Goal: Task Accomplishment & Management: Complete application form

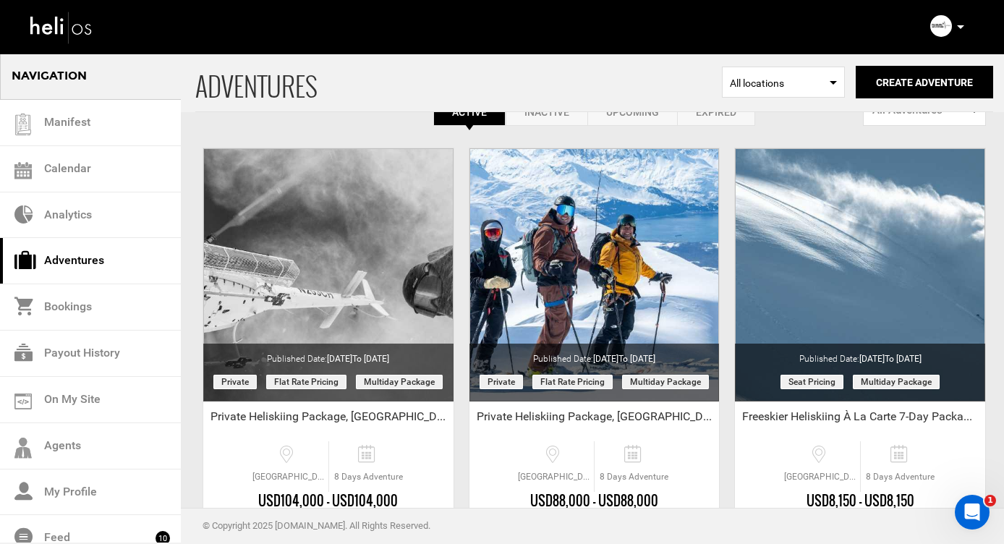
scroll to position [39, 0]
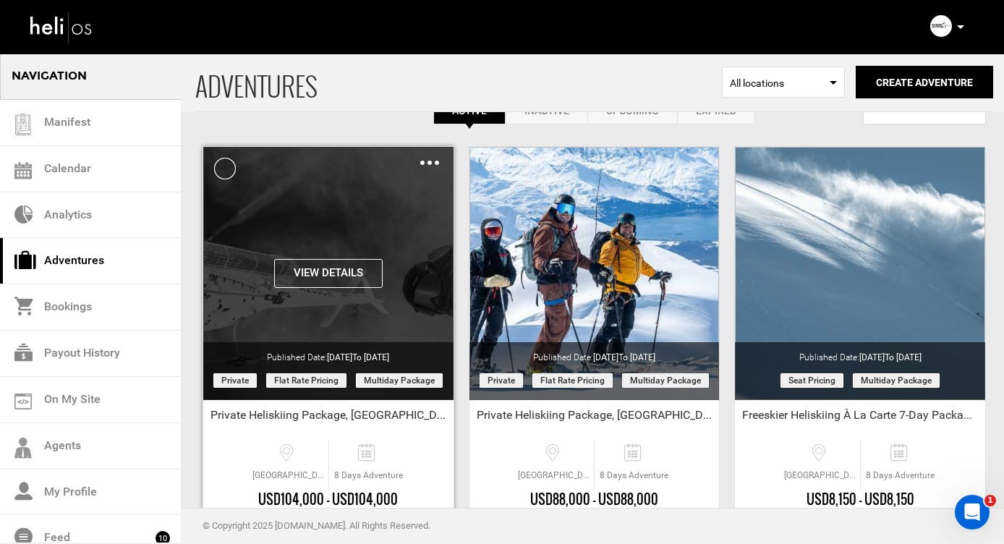
click at [290, 252] on div "View Details Clone De-Activate Share Delete" at bounding box center [328, 273] width 250 height 253
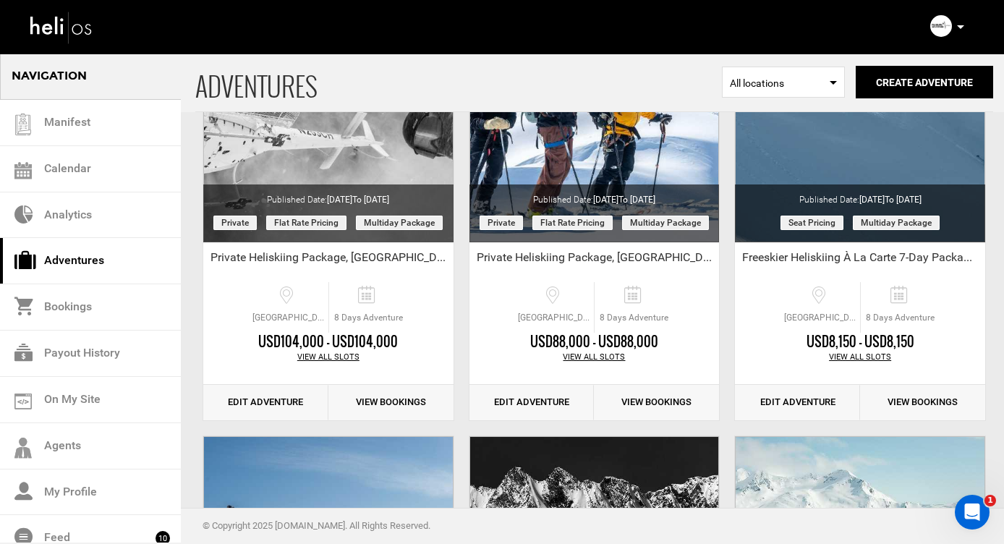
scroll to position [163, 0]
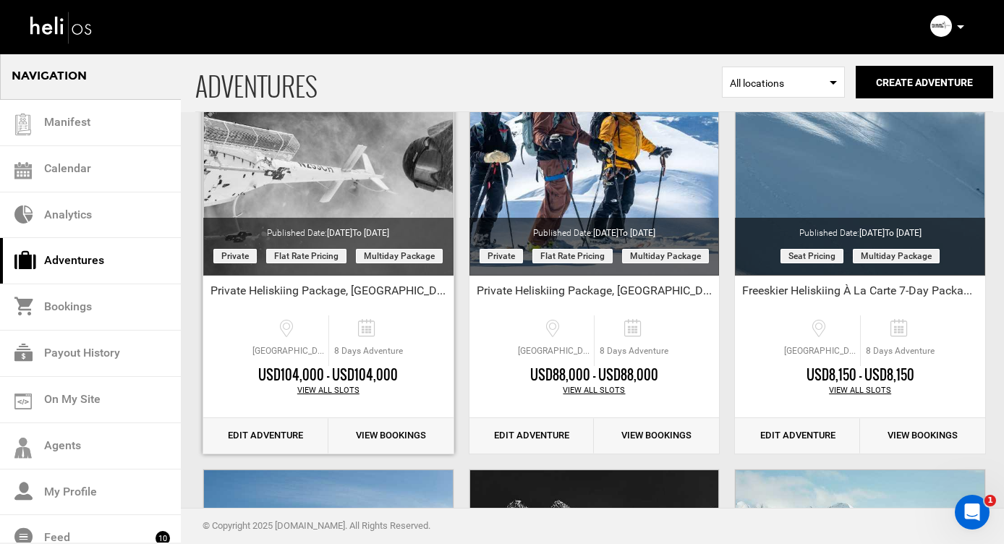
click at [253, 432] on link "Edit Adventure" at bounding box center [265, 435] width 125 height 35
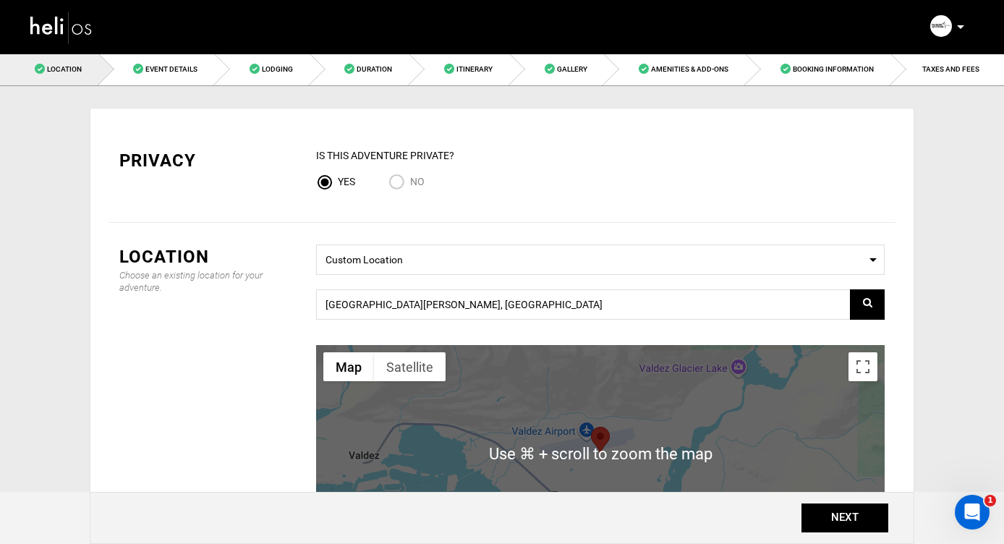
scroll to position [253, 0]
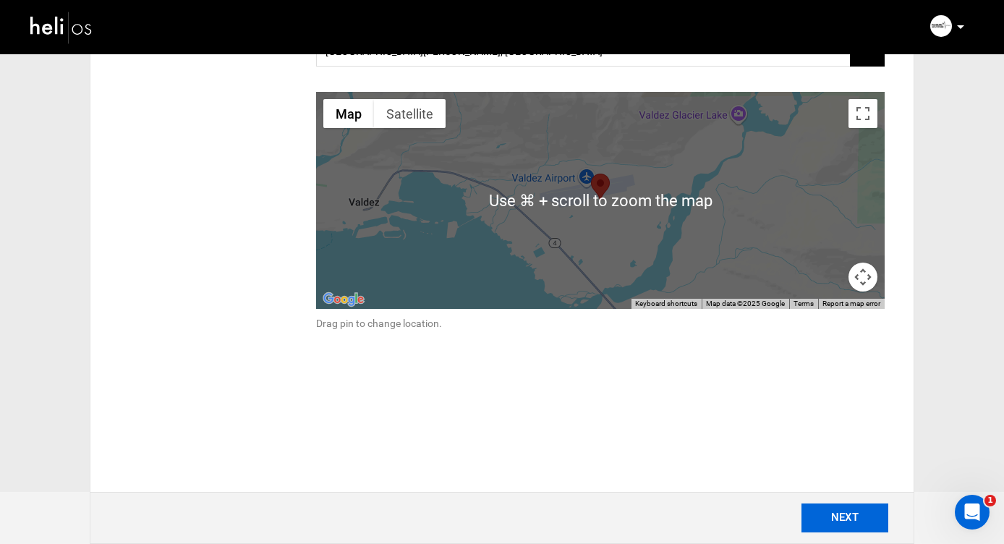
click at [837, 517] on button "NEXT" at bounding box center [844, 517] width 87 height 29
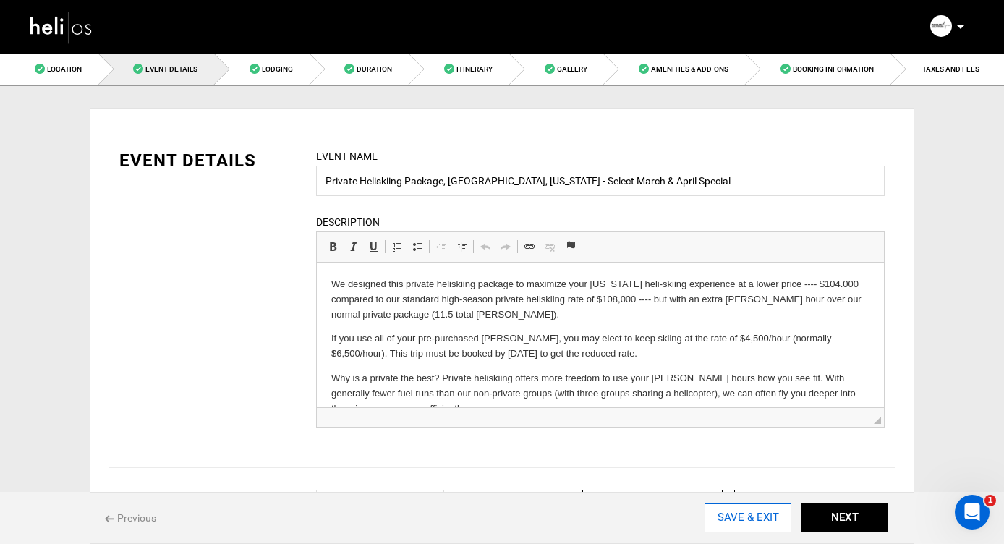
click at [731, 517] on input "SAVE & EXIT" at bounding box center [747, 517] width 87 height 29
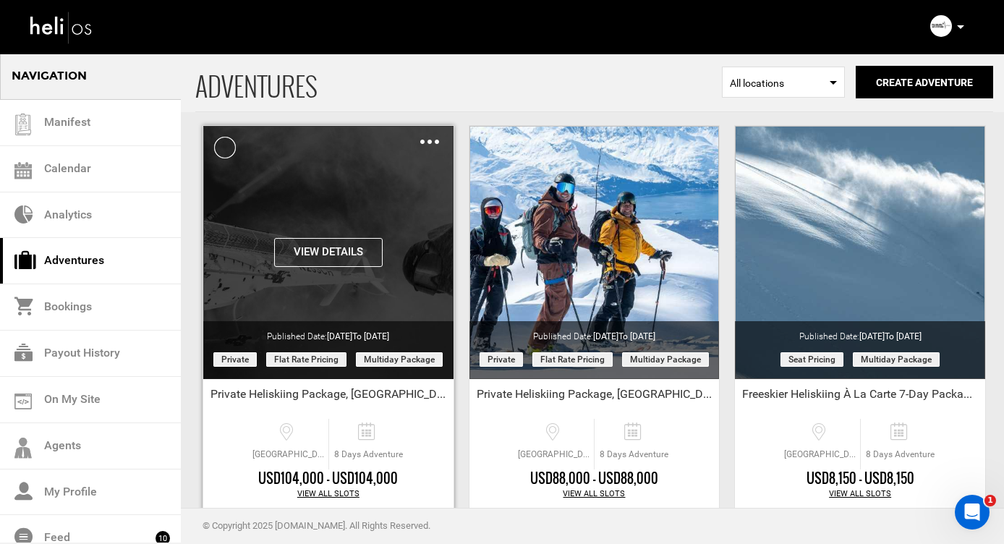
scroll to position [54, 0]
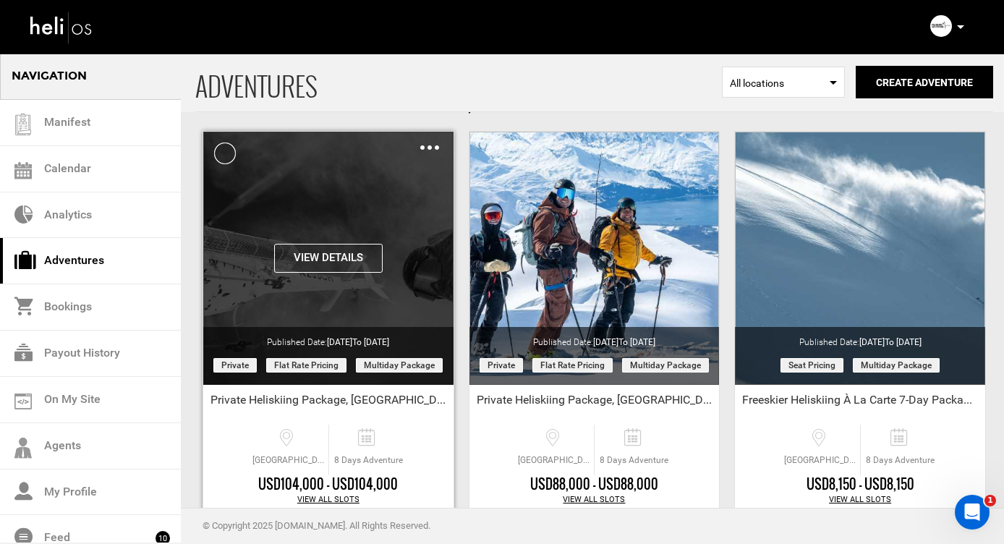
click at [432, 145] on img at bounding box center [429, 147] width 19 height 4
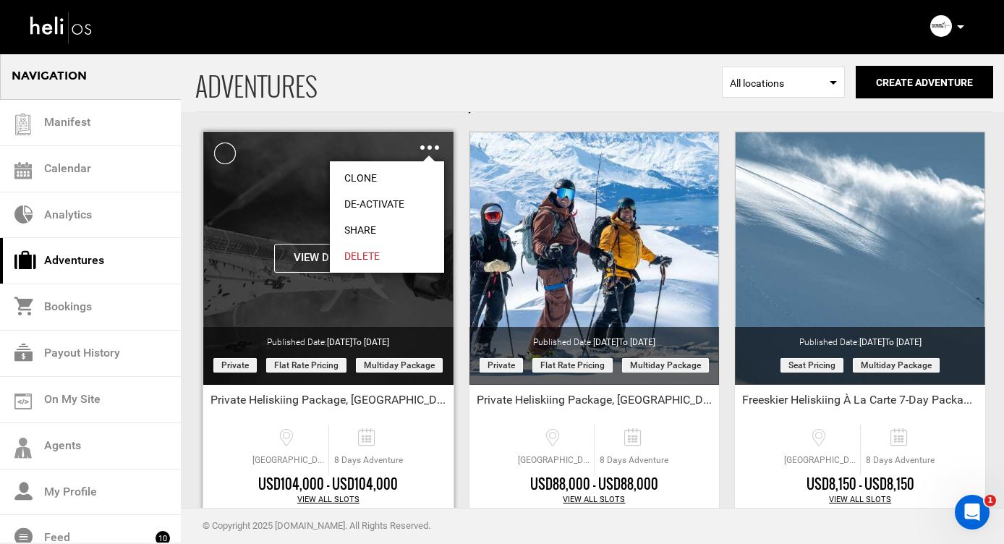
click at [355, 176] on link "Clone" at bounding box center [387, 178] width 114 height 26
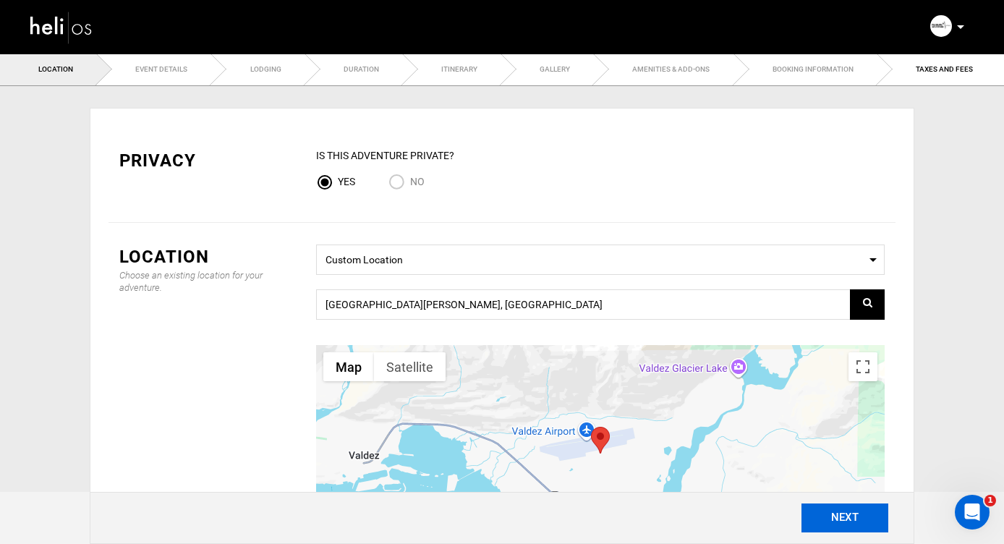
click at [837, 516] on button "NEXT" at bounding box center [844, 517] width 87 height 29
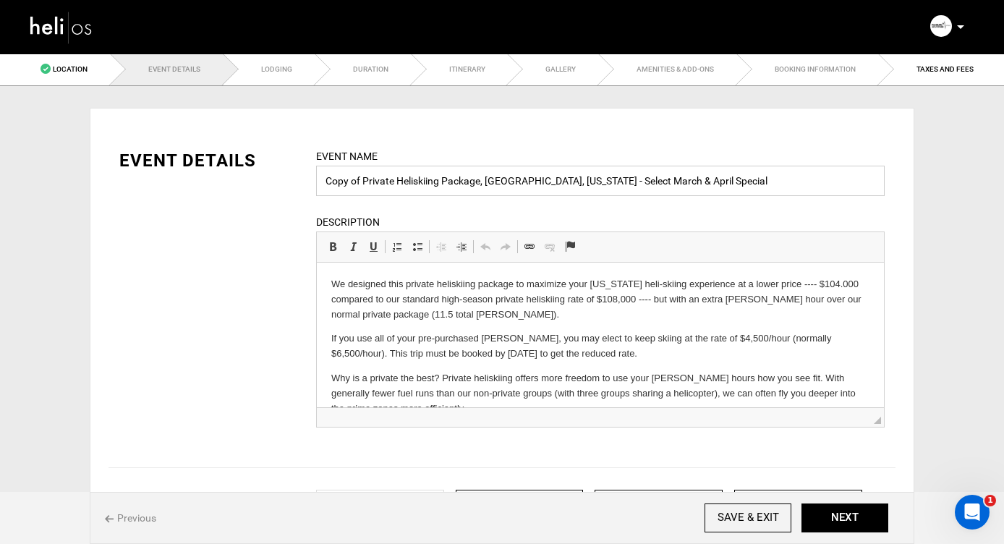
drag, startPoint x: 364, startPoint y: 181, endPoint x: 282, endPoint y: 180, distance: 82.4
click at [282, 180] on div "EVENT DETAILS Event Name Copy of Private Heliskiing Package, [GEOGRAPHIC_DATA],…" at bounding box center [501, 296] width 787 height 297
drag, startPoint x: 445, startPoint y: 183, endPoint x: 406, endPoint y: 180, distance: 39.1
click at [406, 180] on input "Private Heliskiing Package, [GEOGRAPHIC_DATA], [US_STATE] - Select March & Apri…" at bounding box center [600, 181] width 568 height 30
type input "Private Heliskiing With [PERSON_NAME], [GEOGRAPHIC_DATA], [US_STATE] - Select M…"
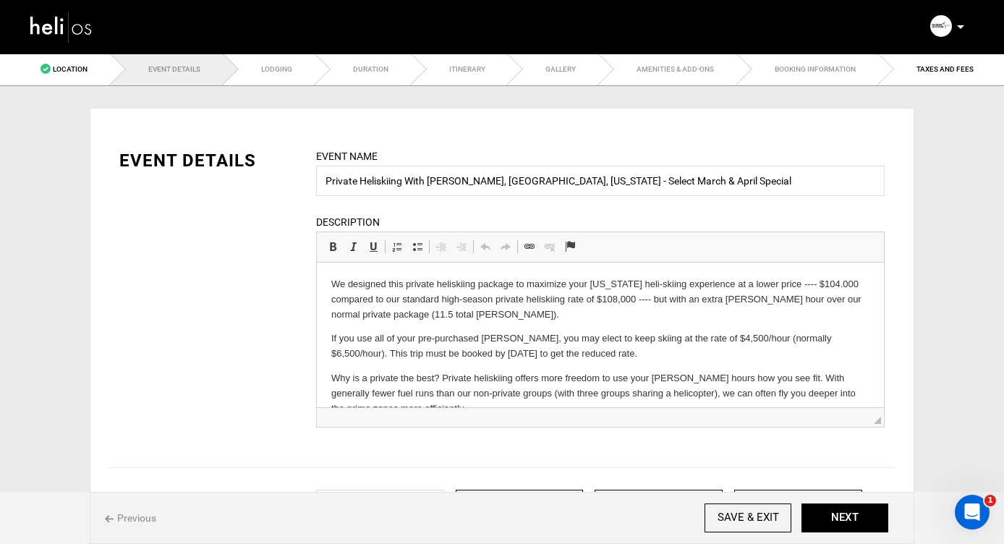
click at [498, 319] on p "We designed this private heliskiing package to maximize your [US_STATE] heli-sk…" at bounding box center [600, 299] width 538 height 45
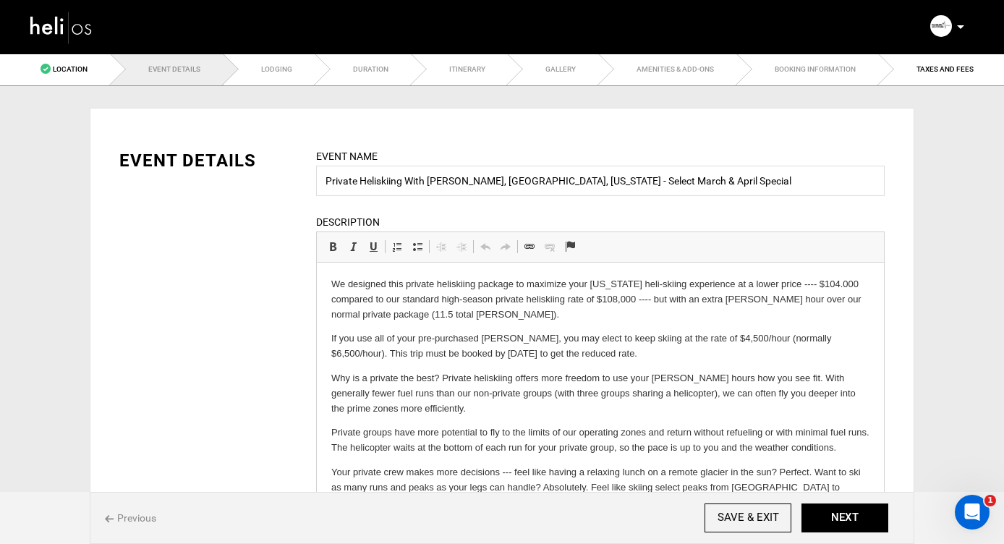
drag, startPoint x: 878, startPoint y: 420, endPoint x: 891, endPoint y: 506, distance: 87.0
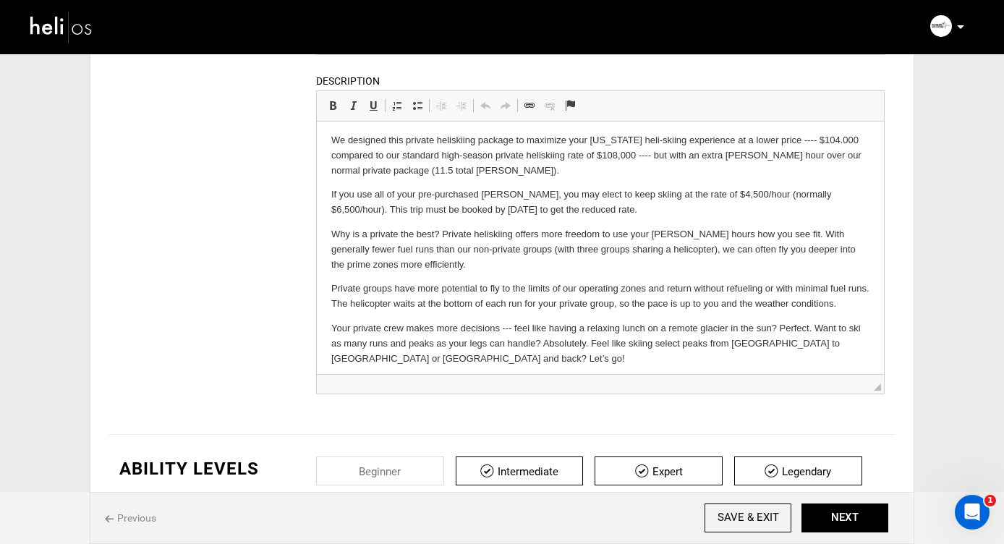
scroll to position [144, 0]
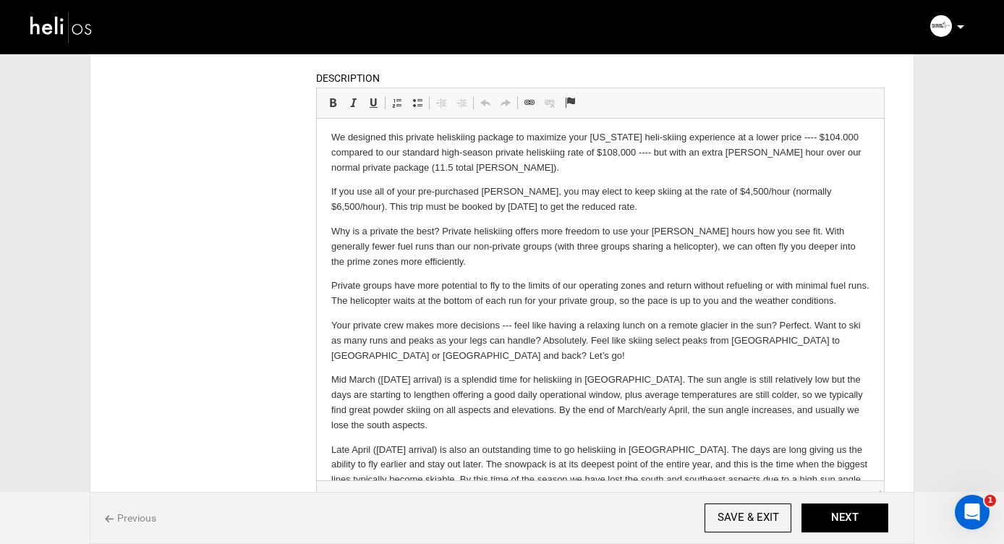
drag, startPoint x: 876, startPoint y: 383, endPoint x: 886, endPoint y: 471, distance: 88.1
click at [886, 471] on div "Event Name Private Heliskiing With [PERSON_NAME], [PERSON_NAME], [US_STATE] - S…" at bounding box center [600, 261] width 590 height 514
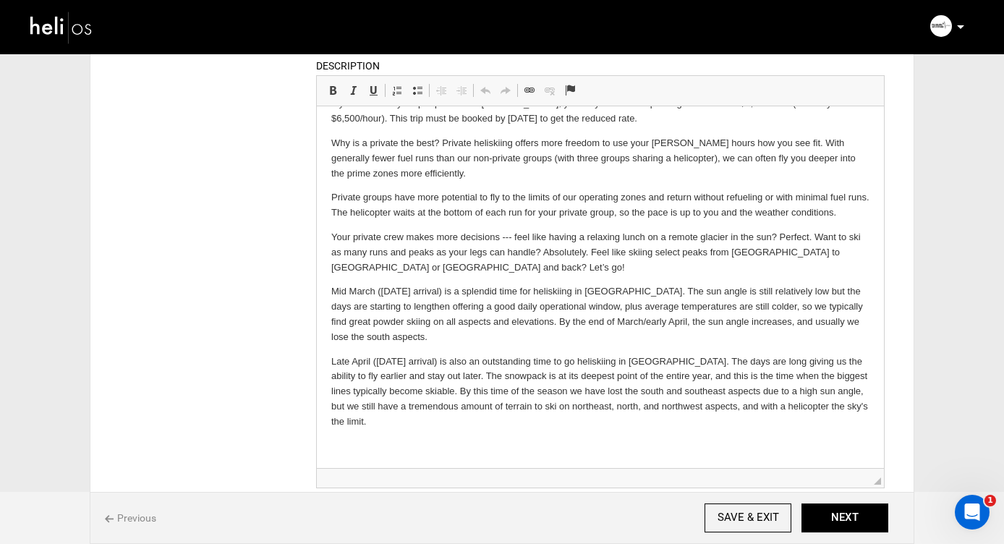
scroll to position [156, 0]
click at [426, 451] on p at bounding box center [600, 446] width 538 height 15
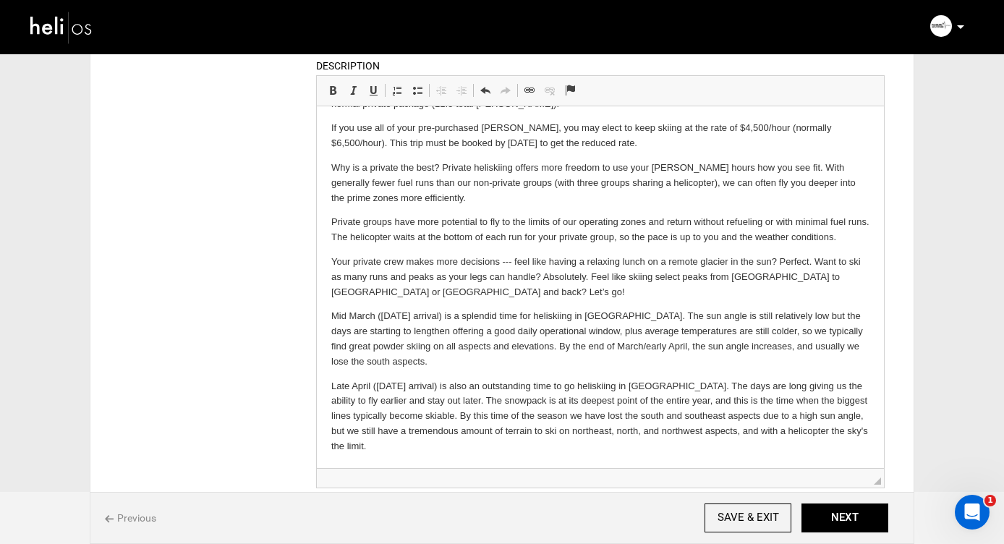
scroll to position [0, 0]
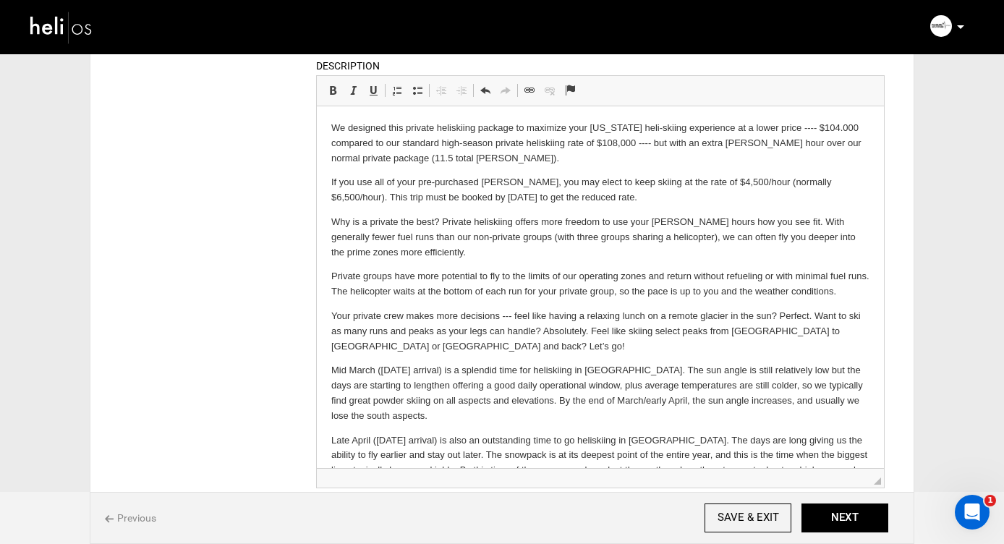
click at [513, 130] on p "We designed this private heliskiing package to maximize your [US_STATE] heli-sk…" at bounding box center [600, 143] width 538 height 45
click at [537, 127] on p "We designed this private heliskiing package with [PERSON_NAME] to maximize your…" at bounding box center [600, 143] width 538 height 45
click at [624, 232] on p "Why is a private the best? Private heliskiing offers more freedom to use your […" at bounding box center [600, 237] width 538 height 45
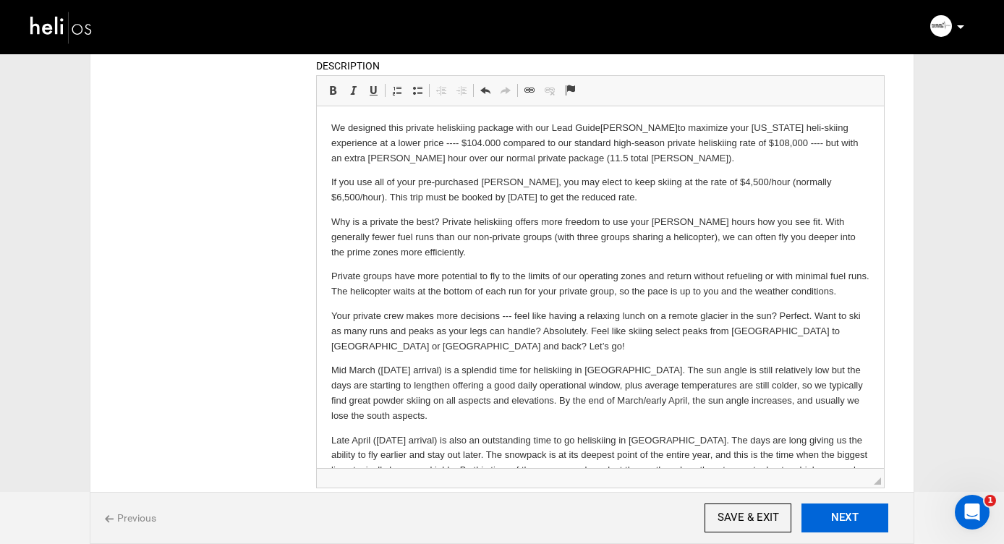
click at [842, 515] on button "NEXT" at bounding box center [844, 517] width 87 height 29
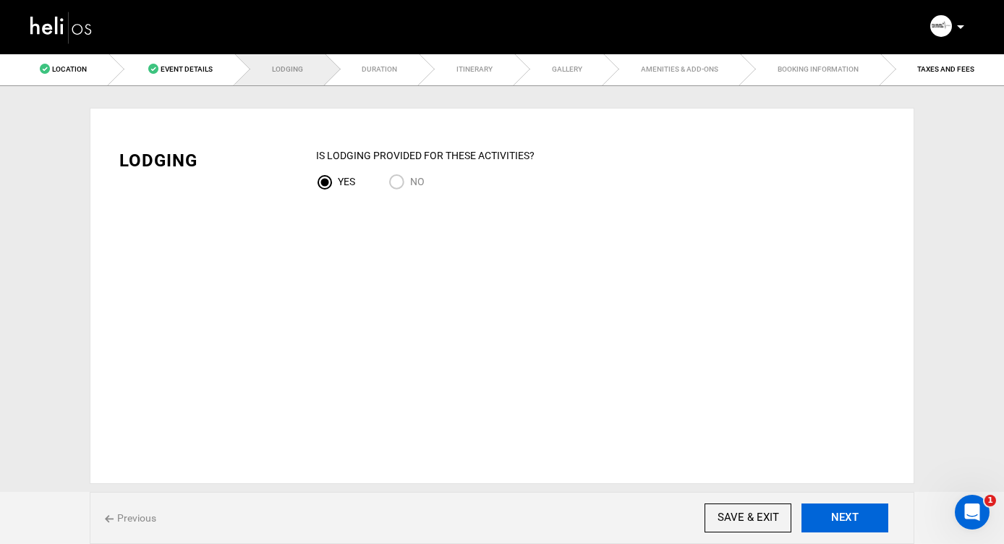
click at [842, 515] on button "NEXT" at bounding box center [844, 517] width 87 height 29
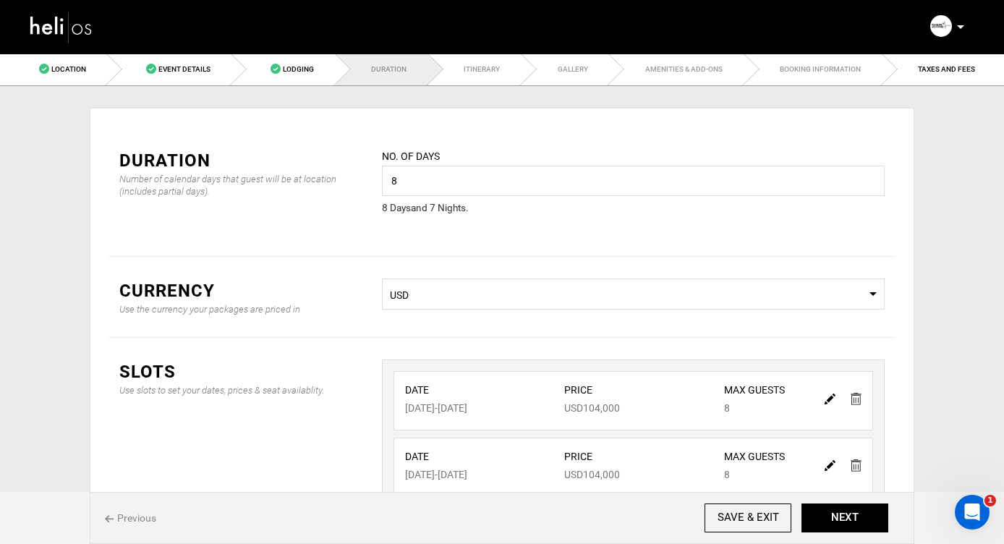
click at [129, 514] on span "Previous" at bounding box center [130, 517] width 51 height 14
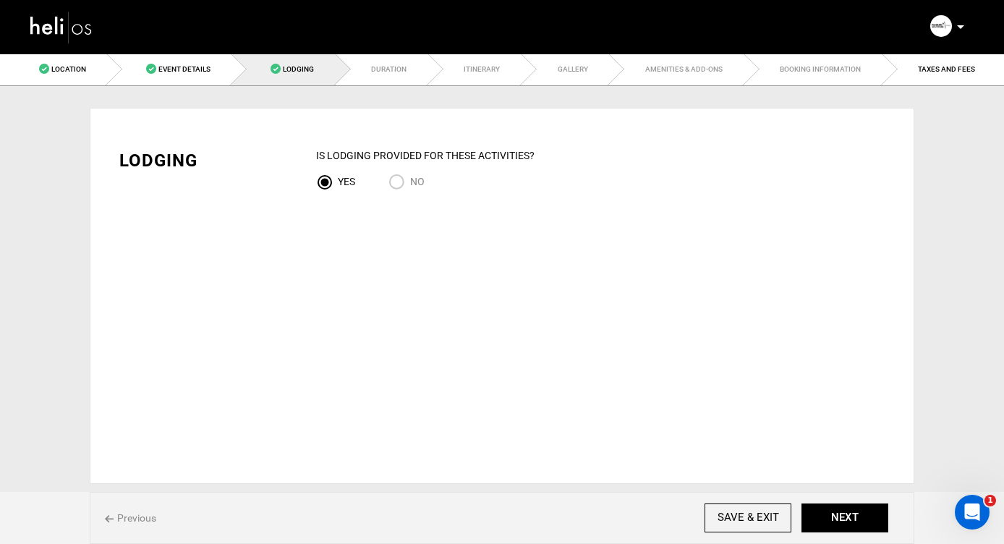
click at [129, 514] on span "Previous" at bounding box center [130, 517] width 51 height 14
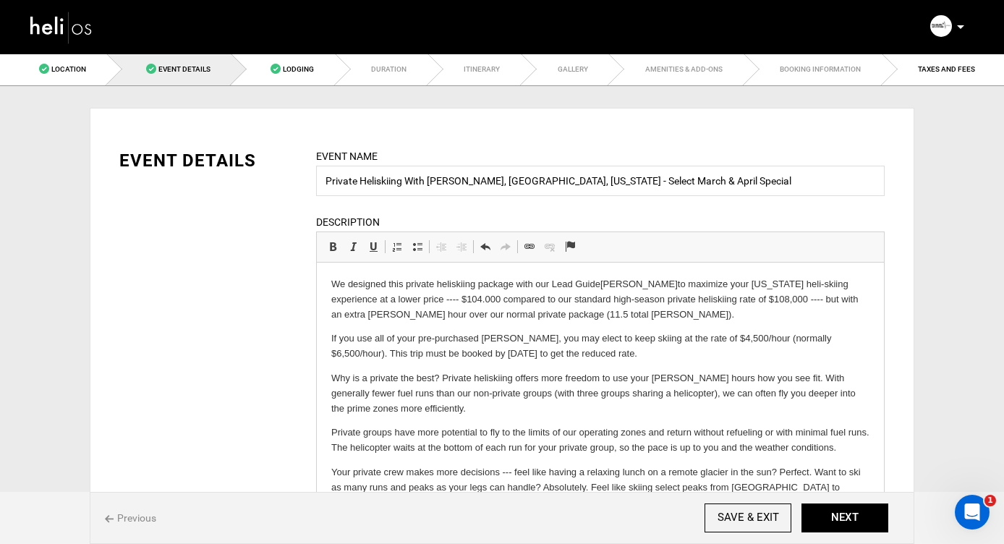
click at [129, 514] on span "Previous" at bounding box center [130, 517] width 51 height 14
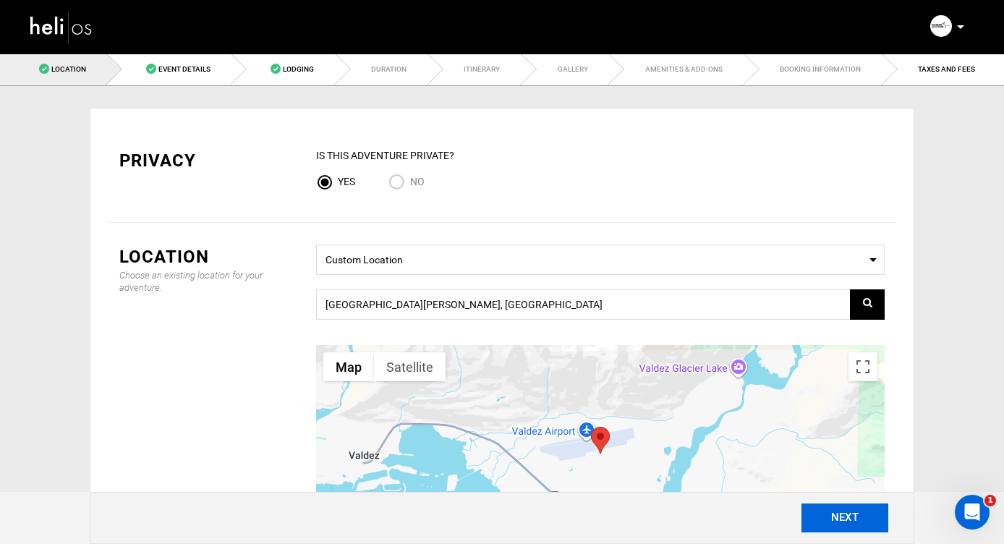
click at [849, 514] on button "NEXT" at bounding box center [844, 517] width 87 height 29
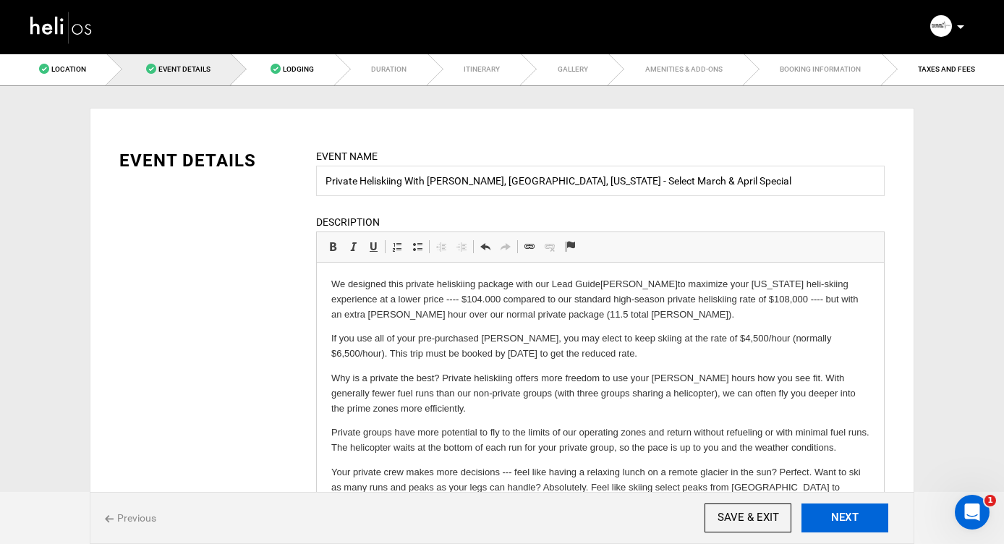
click at [849, 514] on button "NEXT" at bounding box center [844, 517] width 87 height 29
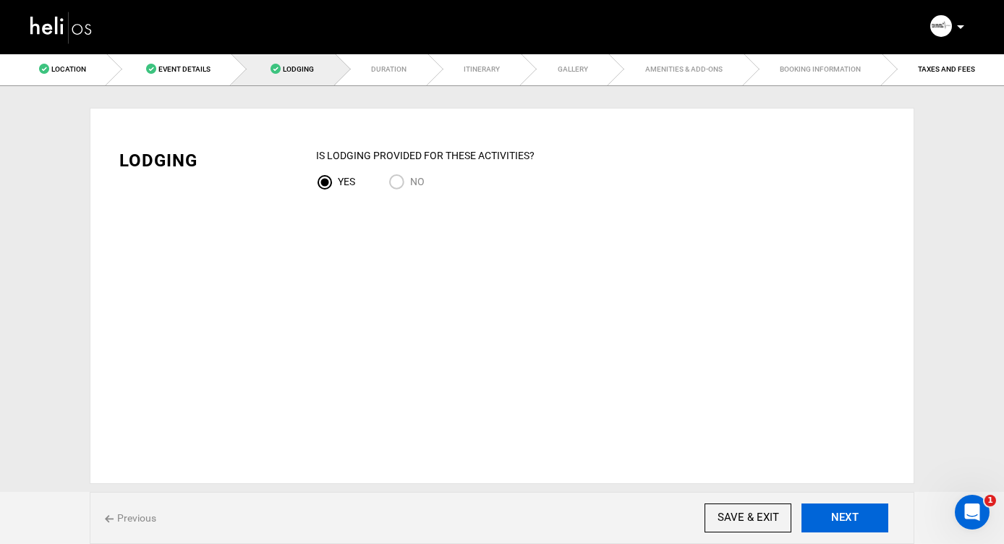
click at [849, 514] on button "NEXT" at bounding box center [844, 517] width 87 height 29
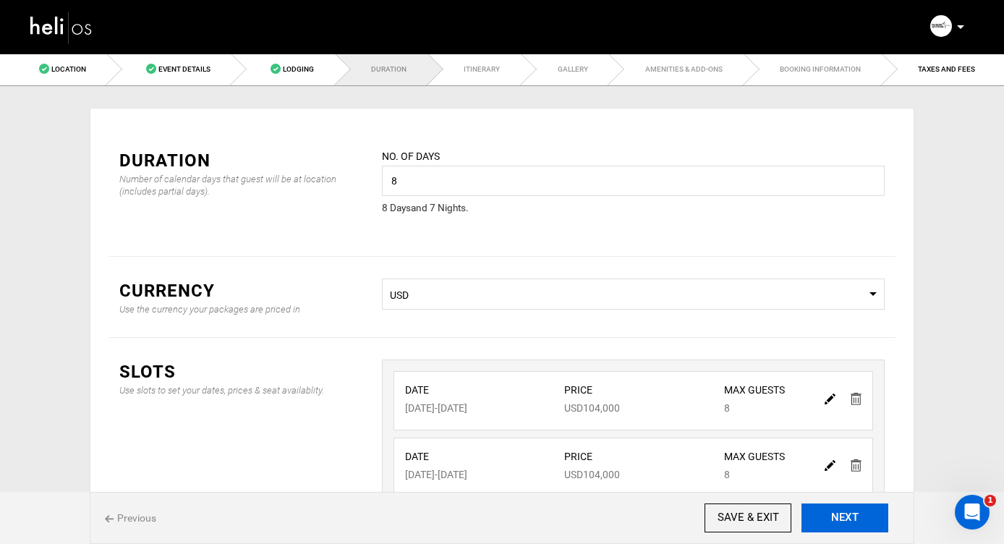
click at [849, 514] on button "NEXT" at bounding box center [844, 517] width 87 height 29
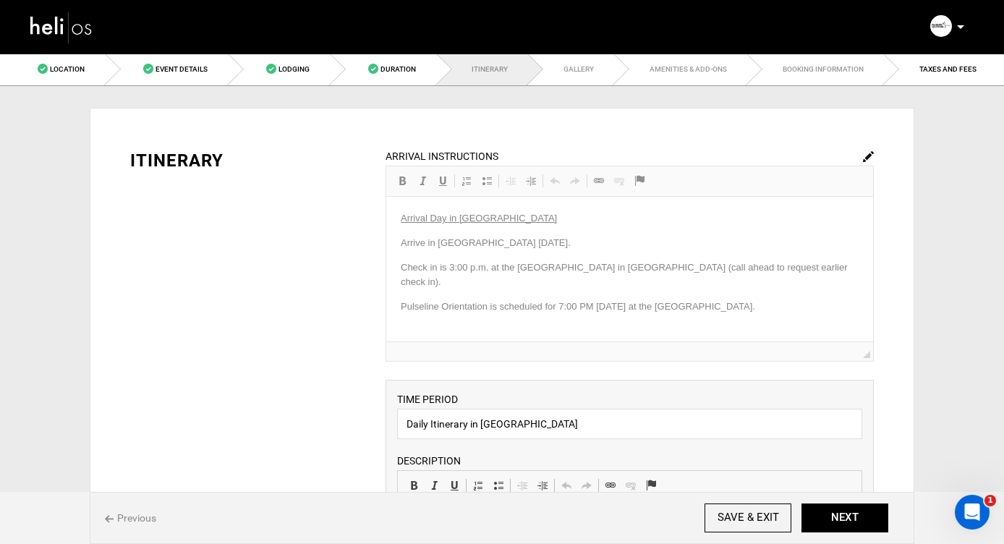
click at [137, 515] on span "Previous" at bounding box center [130, 517] width 51 height 14
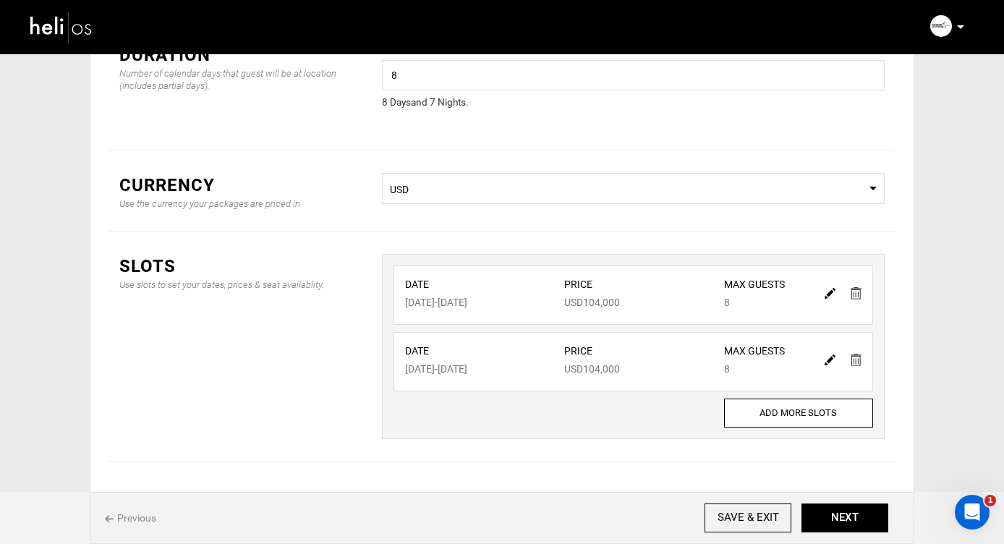
scroll to position [107, 0]
click at [850, 518] on button "NEXT" at bounding box center [844, 517] width 87 height 29
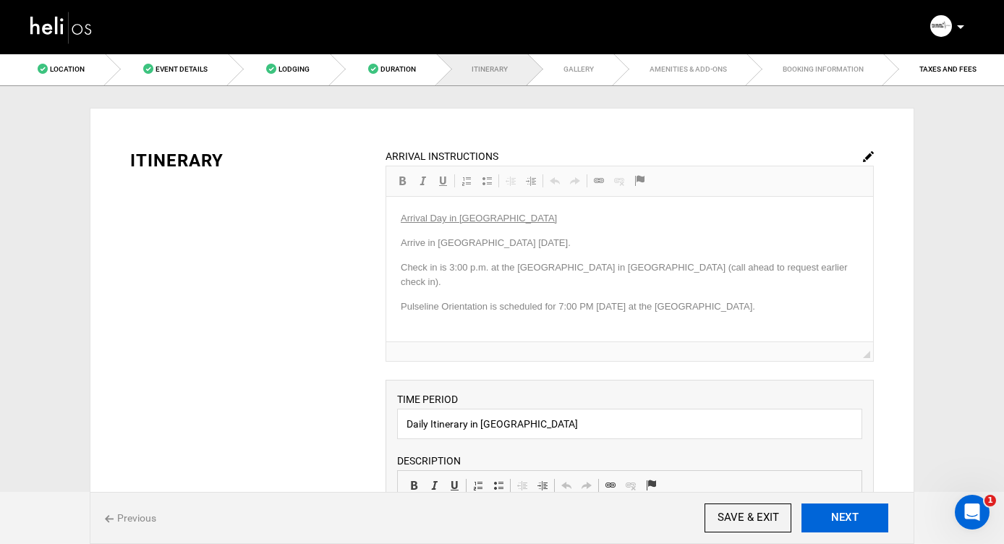
click at [850, 518] on button "NEXT" at bounding box center [844, 517] width 87 height 29
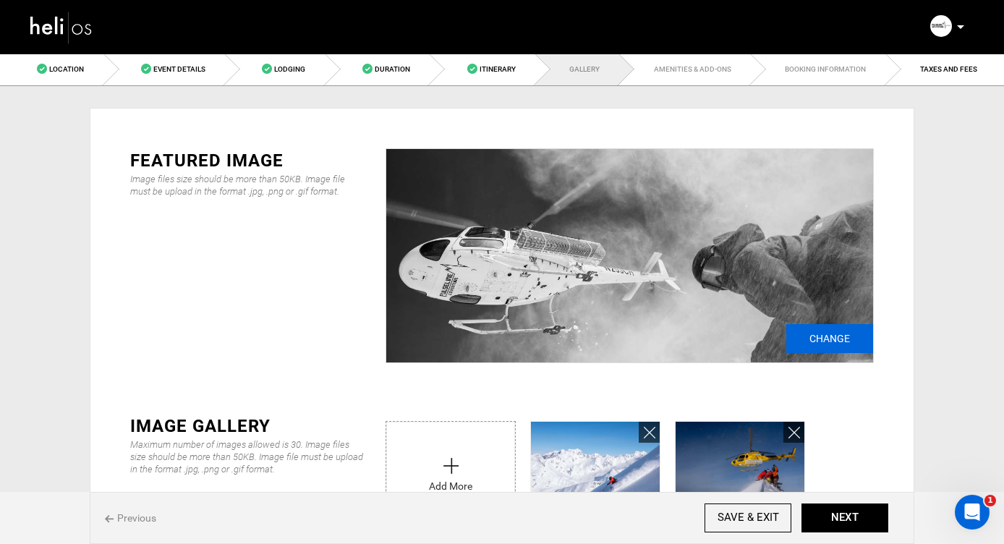
click at [826, 336] on input "Change" at bounding box center [829, 338] width 87 height 29
type input "C:\fakepath\Guide [PERSON_NAME] photo by [PERSON_NAME].jpg"
